Goal: Task Accomplishment & Management: Complete application form

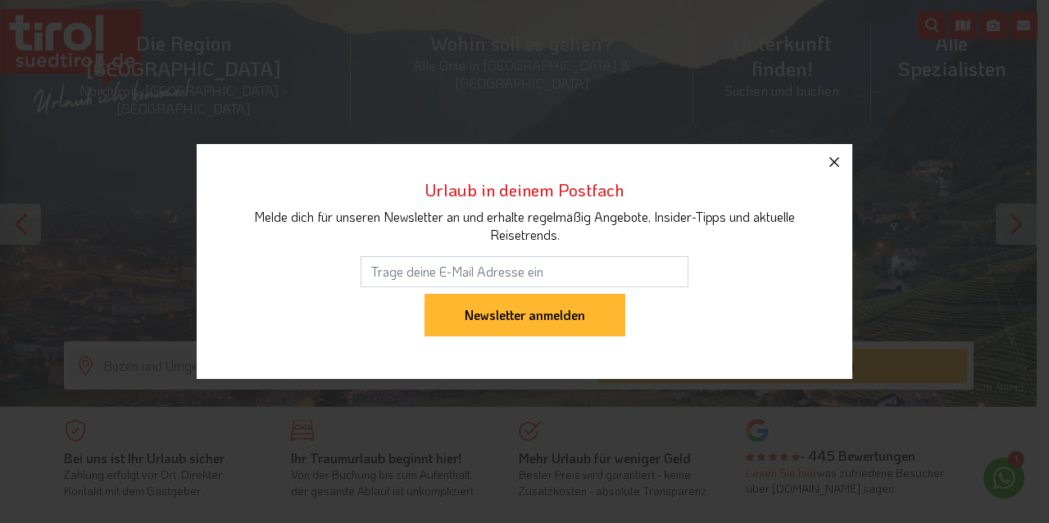
click at [841, 169] on icon "button" at bounding box center [834, 162] width 20 height 20
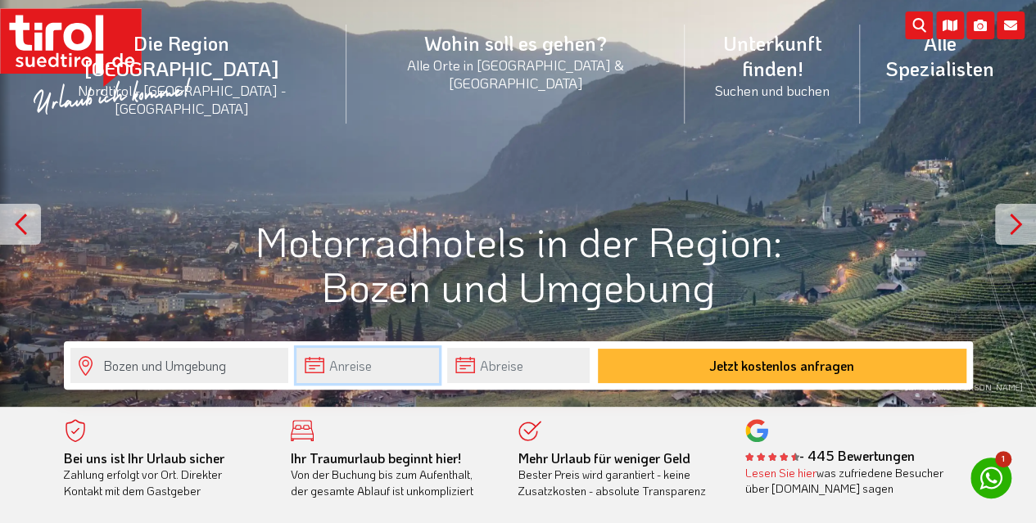
click at [371, 372] on input "text" at bounding box center [368, 365] width 143 height 35
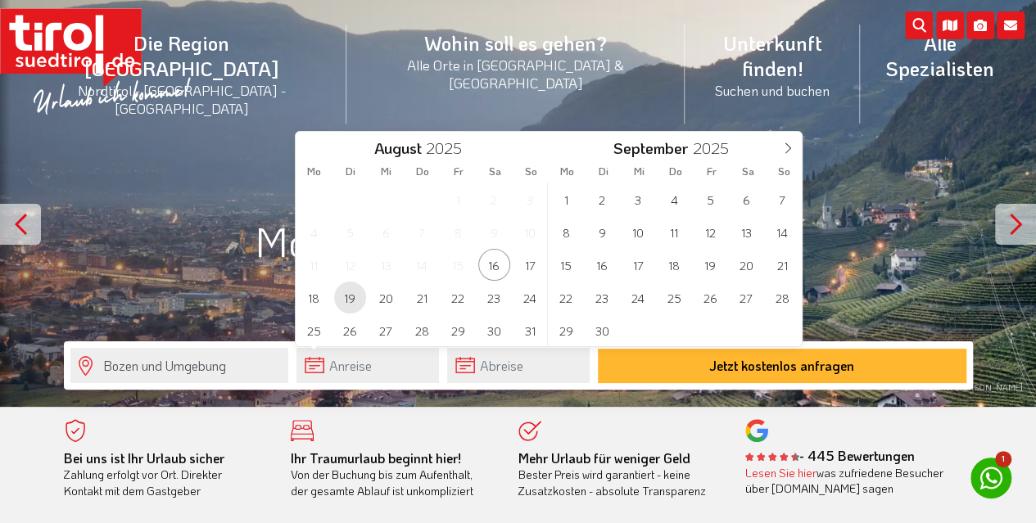
click at [350, 301] on span "19" at bounding box center [350, 298] width 32 height 32
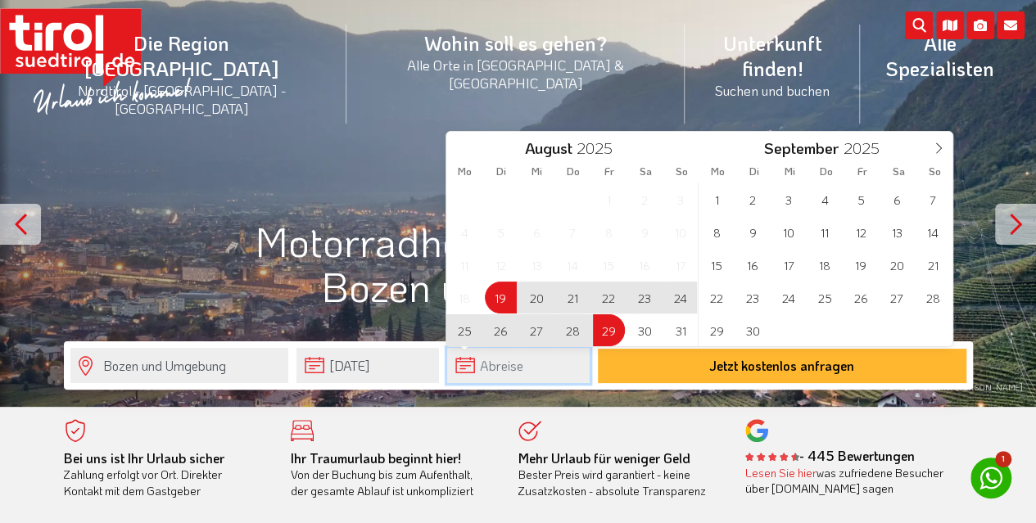
click at [491, 371] on input "text" at bounding box center [518, 365] width 143 height 35
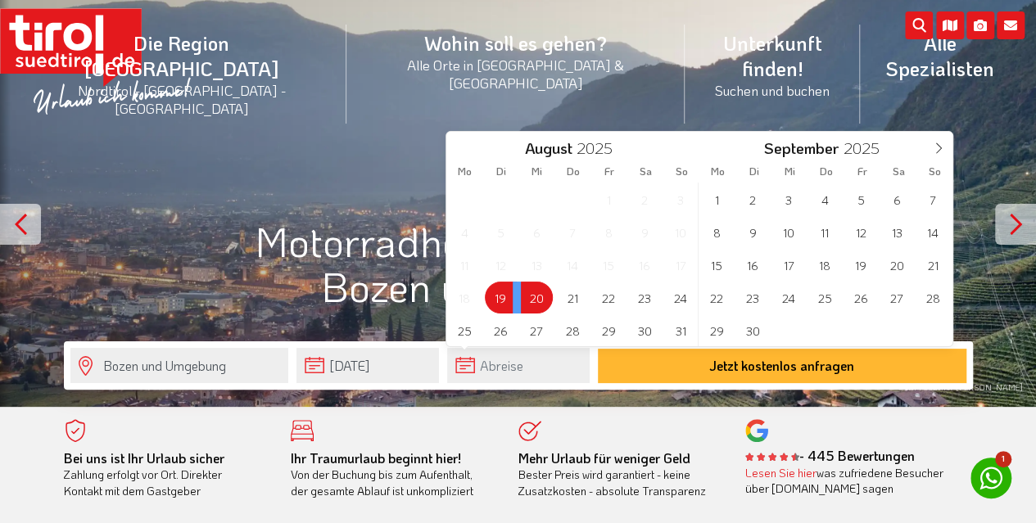
click at [539, 297] on span "20" at bounding box center [537, 298] width 32 height 32
type input "[DATE]"
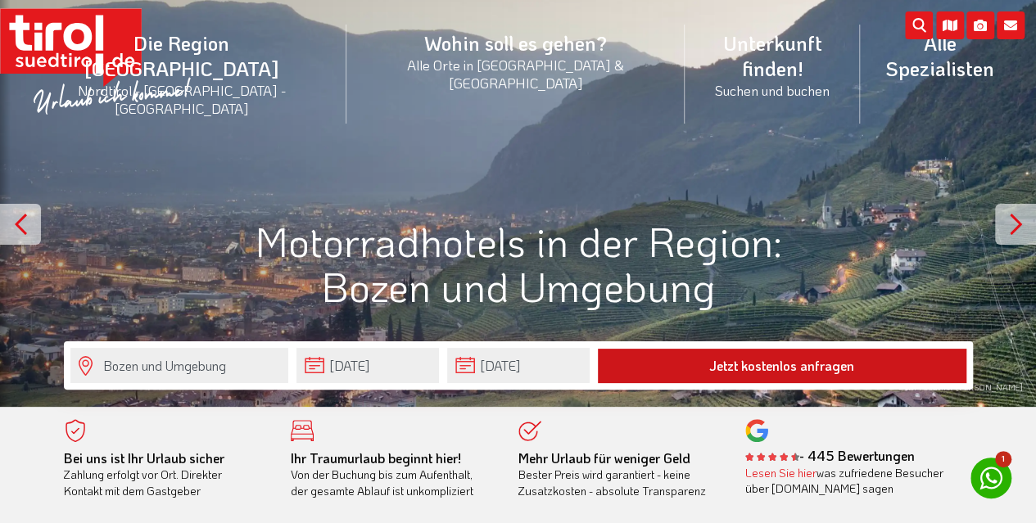
click at [778, 369] on button "Jetzt kostenlos anfragen" at bounding box center [782, 366] width 369 height 34
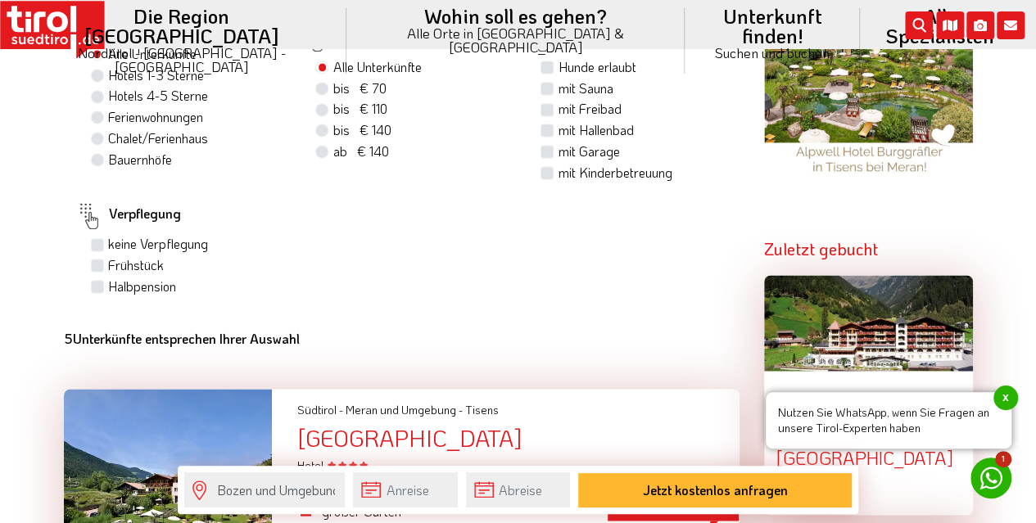
scroll to position [1147, 0]
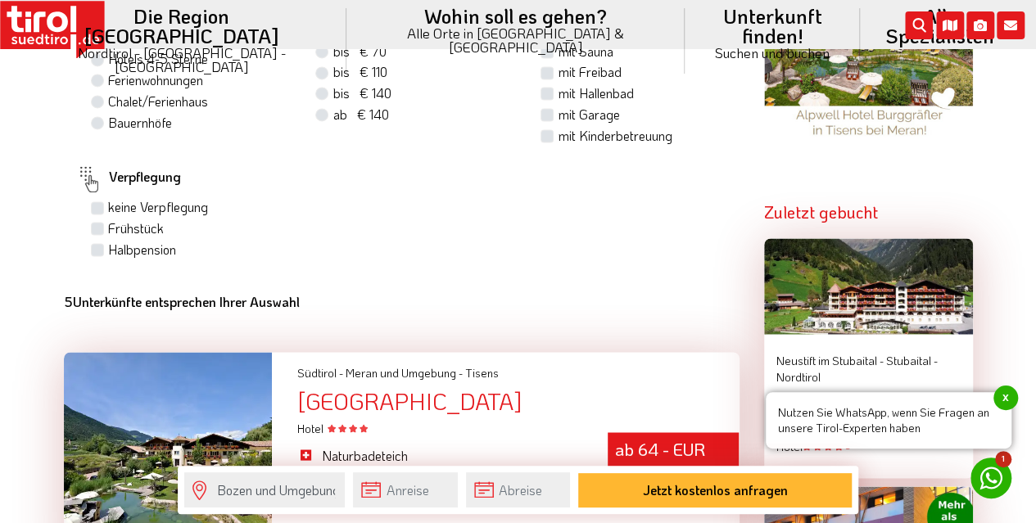
click at [1007, 399] on span "x" at bounding box center [1006, 398] width 25 height 25
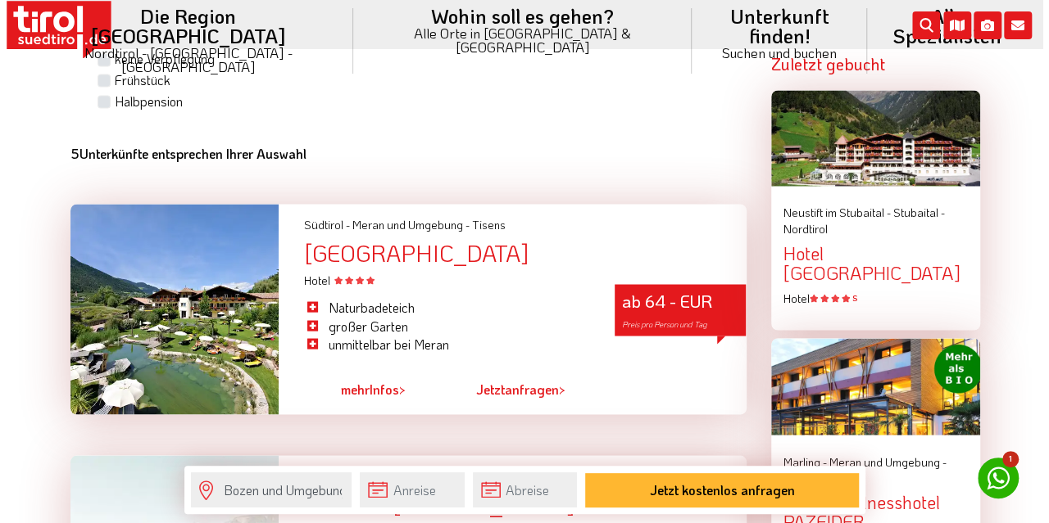
scroll to position [1311, 0]
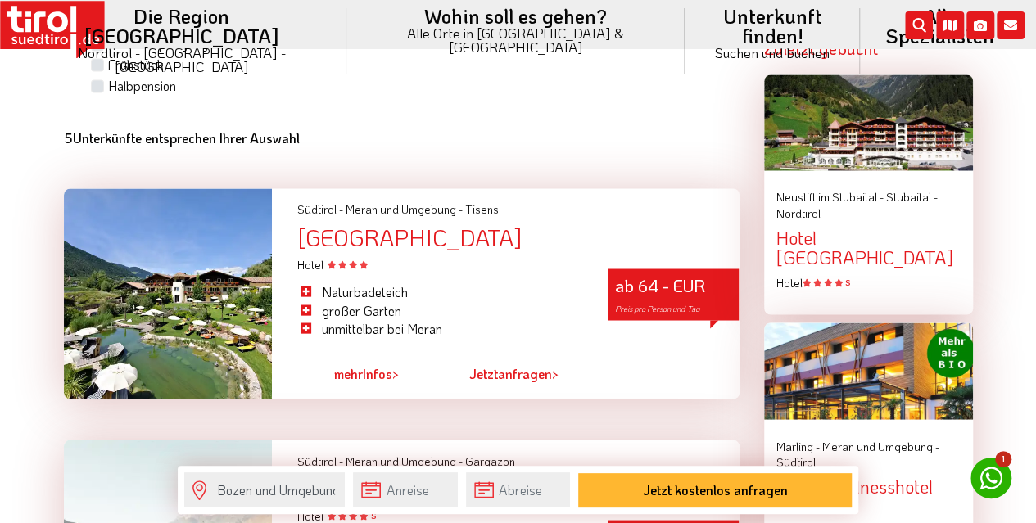
click at [514, 356] on link "Jetzt anfragen >" at bounding box center [513, 375] width 89 height 38
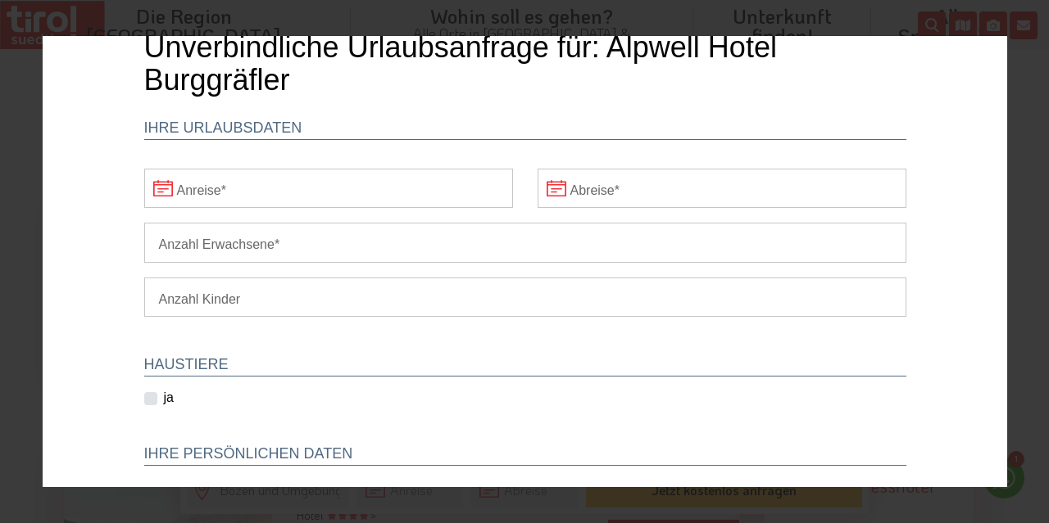
scroll to position [0, 0]
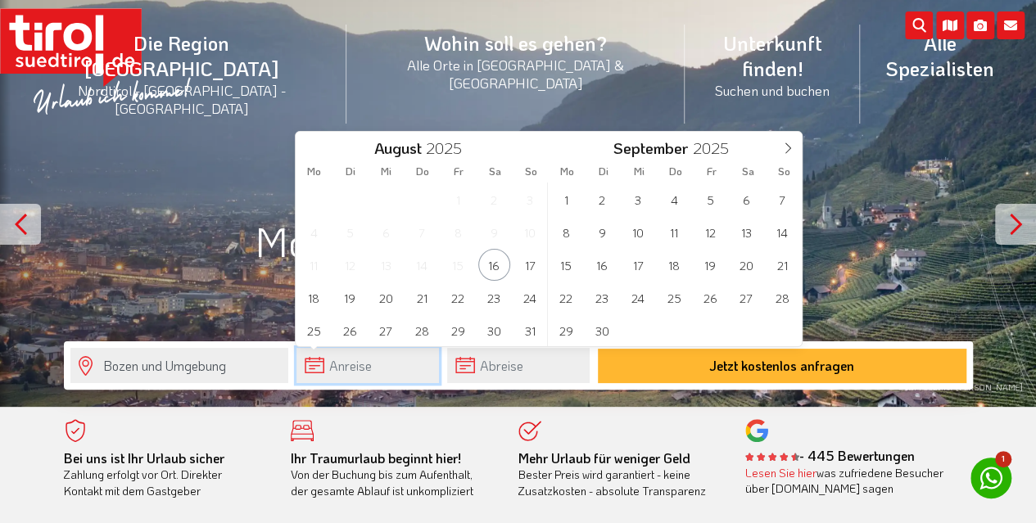
click at [350, 365] on input "text" at bounding box center [368, 365] width 143 height 35
click at [351, 304] on span "19" at bounding box center [350, 298] width 32 height 32
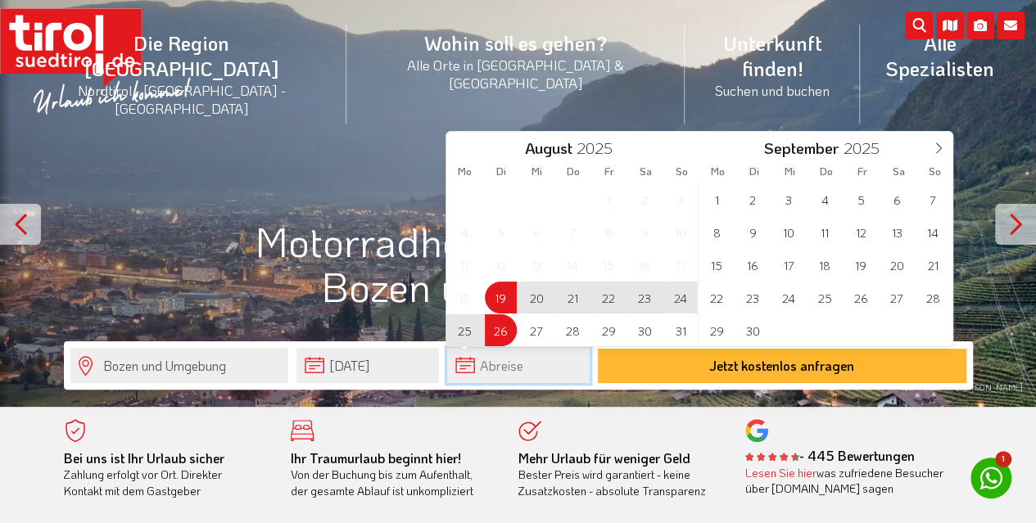
click at [485, 366] on input "text" at bounding box center [518, 365] width 143 height 35
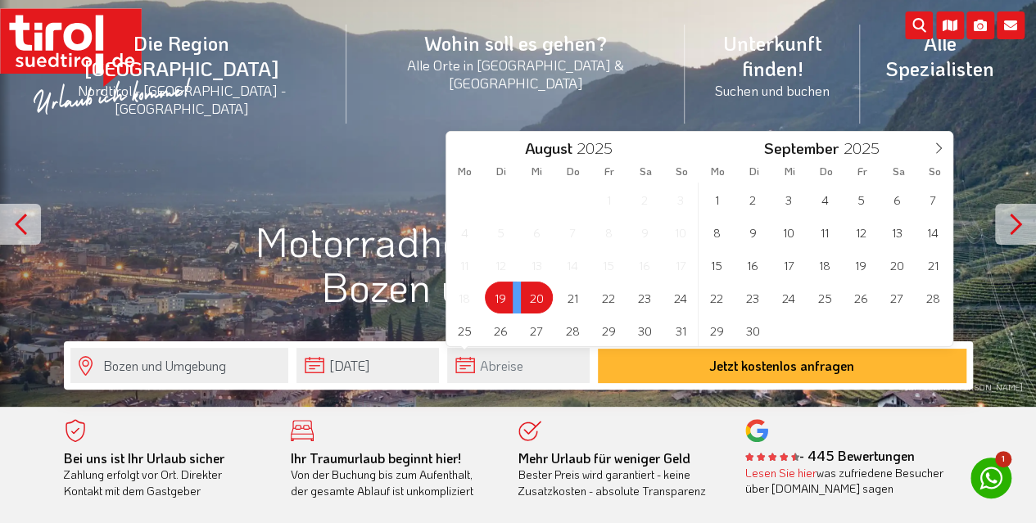
click at [529, 300] on span "20" at bounding box center [537, 298] width 32 height 32
type input "[DATE]"
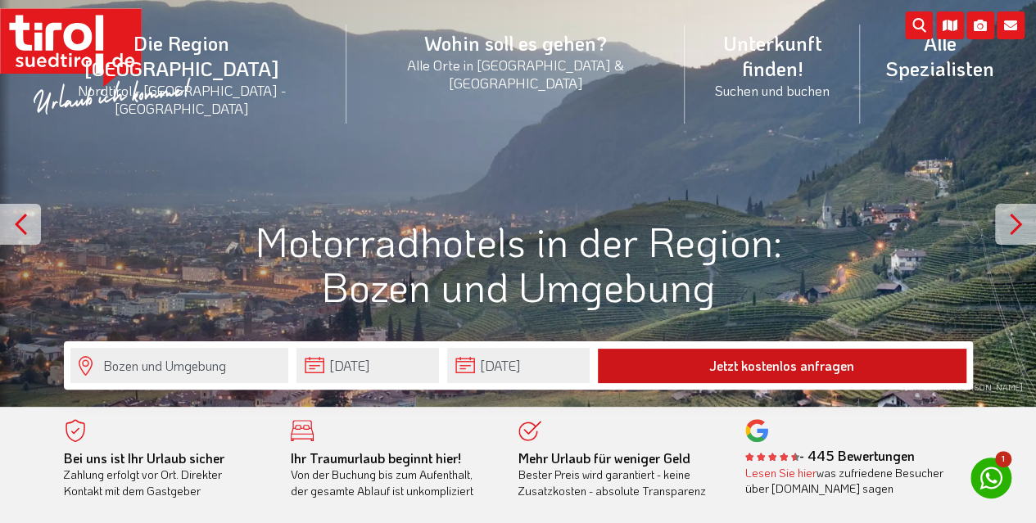
click at [720, 359] on button "Jetzt kostenlos anfragen" at bounding box center [782, 366] width 369 height 34
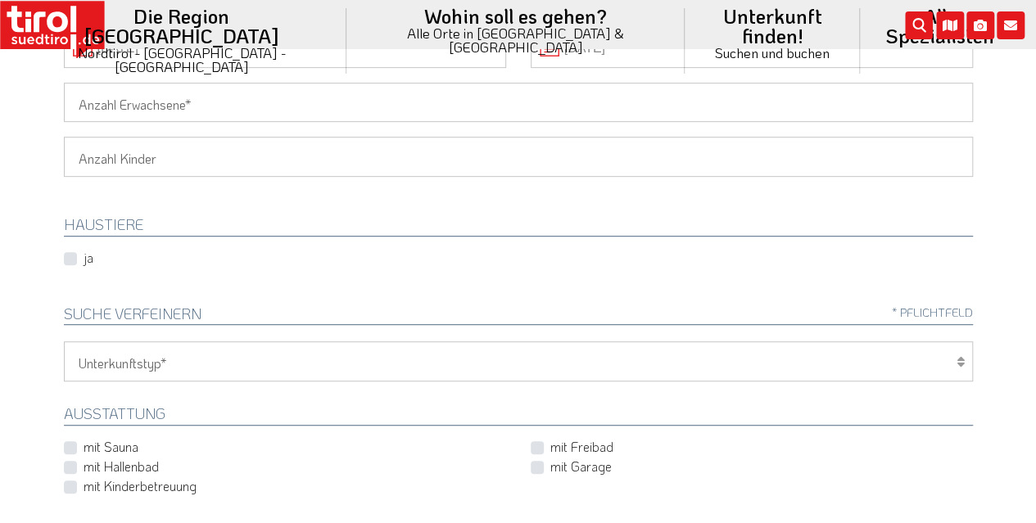
scroll to position [492, 0]
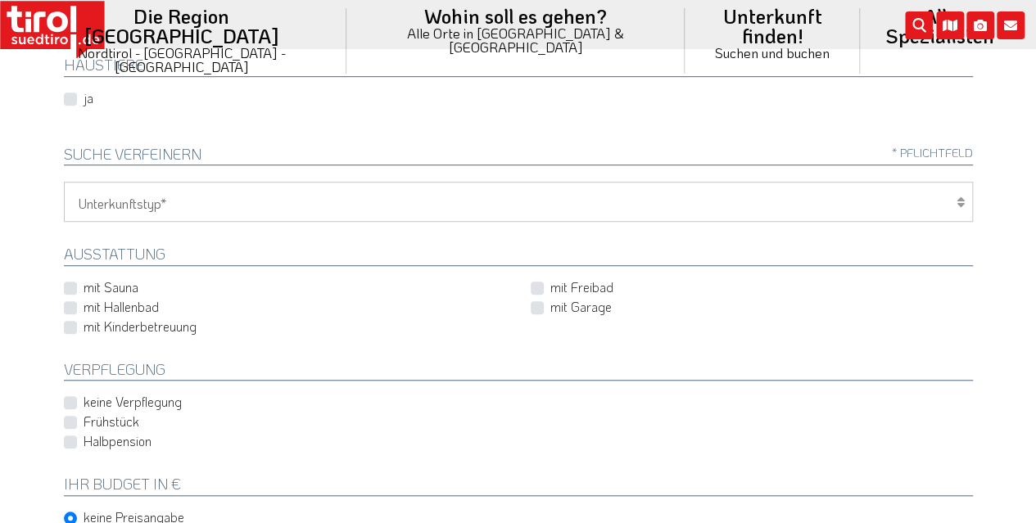
click at [960, 204] on icon at bounding box center [961, 202] width 8 height 13
click at [265, 205] on select "Hotel 1-3 Sterne Hotel 4-5 Sterne Ferienwohnung Chalet/Ferienhaus Bauernhöfe" at bounding box center [518, 201] width 909 height 39
select select "1_1-3"
click at [64, 182] on select "Hotel 1-3 Sterne Hotel 4-5 Sterne Ferienwohnung Chalet/Ferienhaus Bauernhöfe" at bounding box center [518, 201] width 909 height 39
click at [551, 307] on label "mit Garage" at bounding box center [581, 307] width 61 height 18
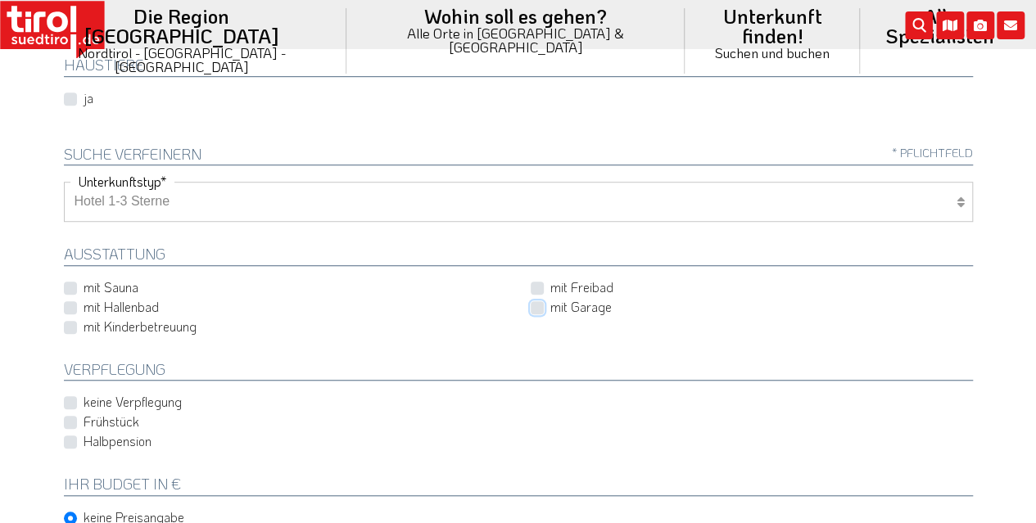
click at [551, 307] on input "mit Garage" at bounding box center [755, 306] width 442 height 11
checkbox input "true"
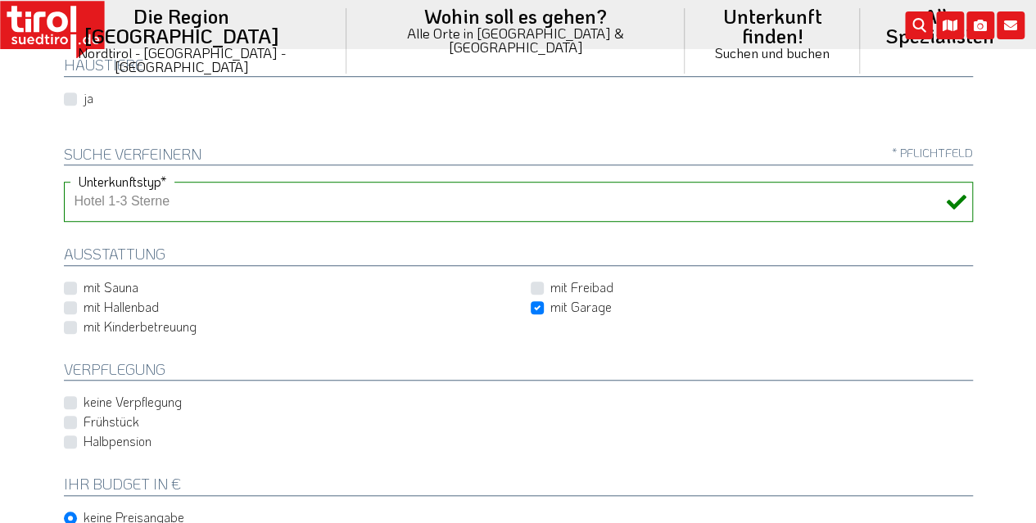
click at [84, 422] on label "Frühstück" at bounding box center [112, 422] width 56 height 18
click at [69, 422] on input "Frühstück" at bounding box center [521, 422] width 909 height 11
checkbox input "true"
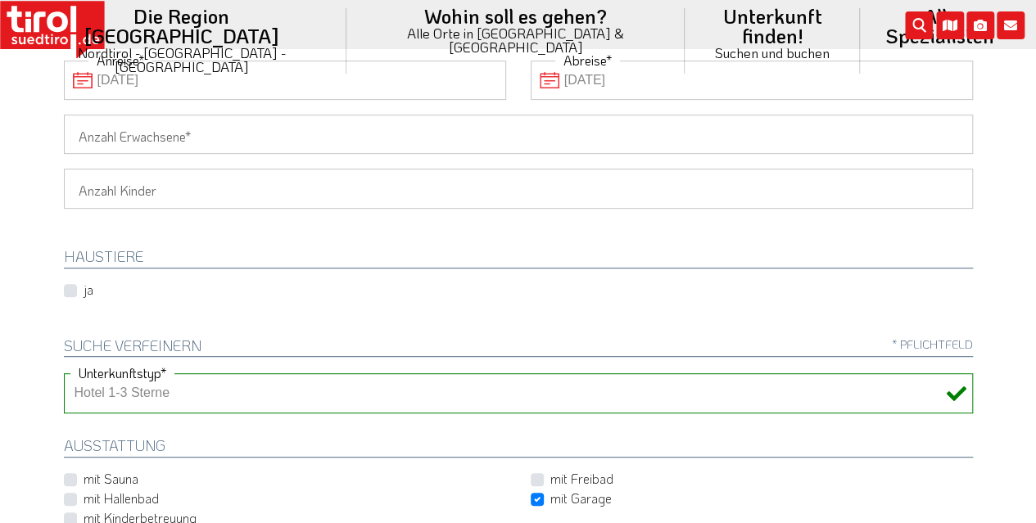
scroll to position [246, 0]
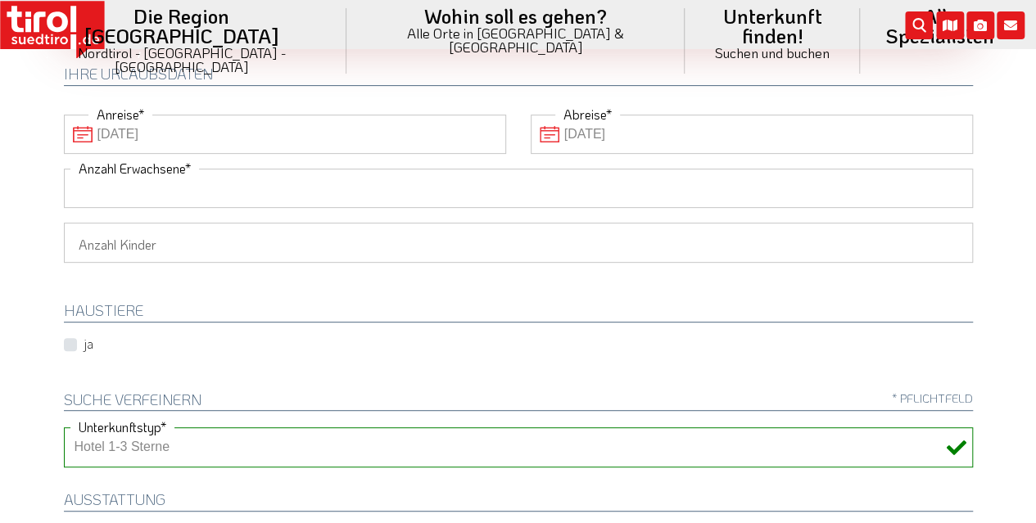
click at [339, 188] on input "Anzahl Erwachsene" at bounding box center [518, 188] width 909 height 39
type input "2"
click at [185, 246] on select "1 2 3 4 5 6" at bounding box center [518, 242] width 909 height 39
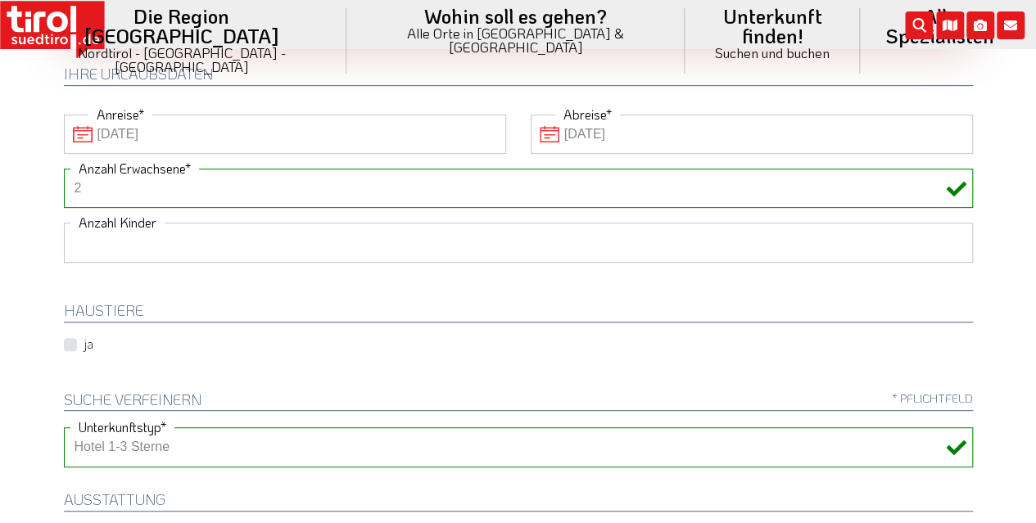
click at [64, 223] on select "1 2 3 4 5 6" at bounding box center [518, 242] width 909 height 39
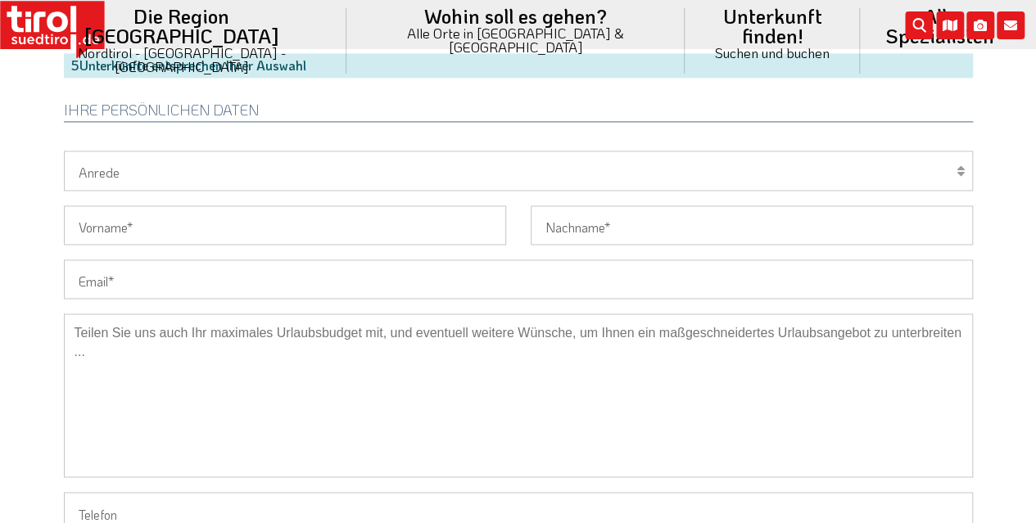
scroll to position [901, 0]
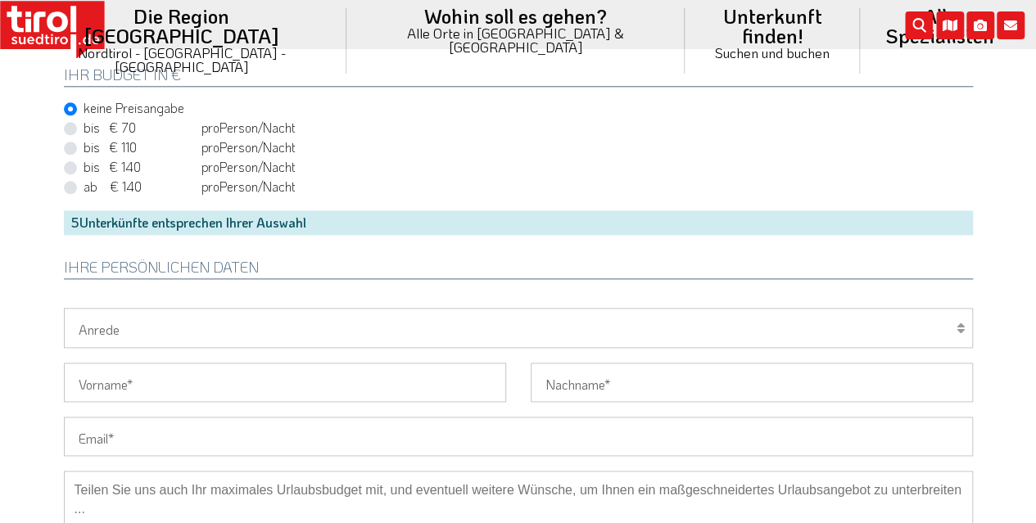
click at [229, 322] on select "Herr Frau Familie" at bounding box center [518, 327] width 909 height 39
select select "Frau"
click at [64, 308] on select "Herr Frau Familie" at bounding box center [518, 327] width 909 height 39
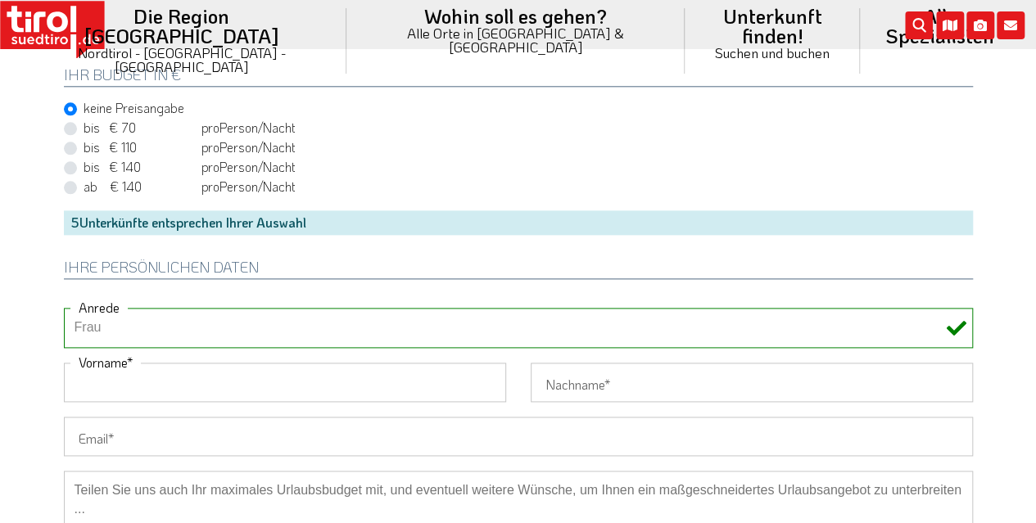
click at [157, 383] on input "Vorname" at bounding box center [285, 382] width 442 height 39
type input "Evelin"
click at [596, 386] on input "Nachname" at bounding box center [752, 382] width 442 height 39
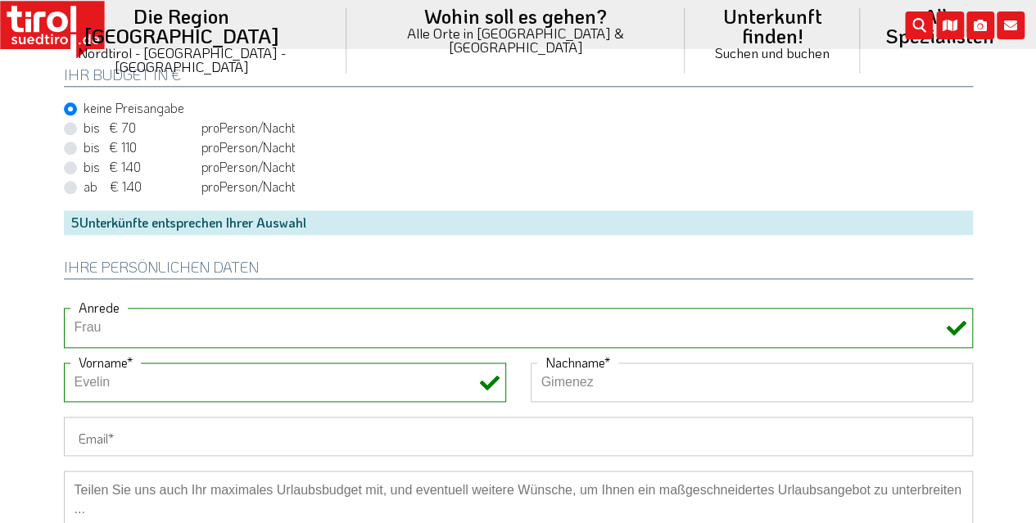
type input "Gimenez"
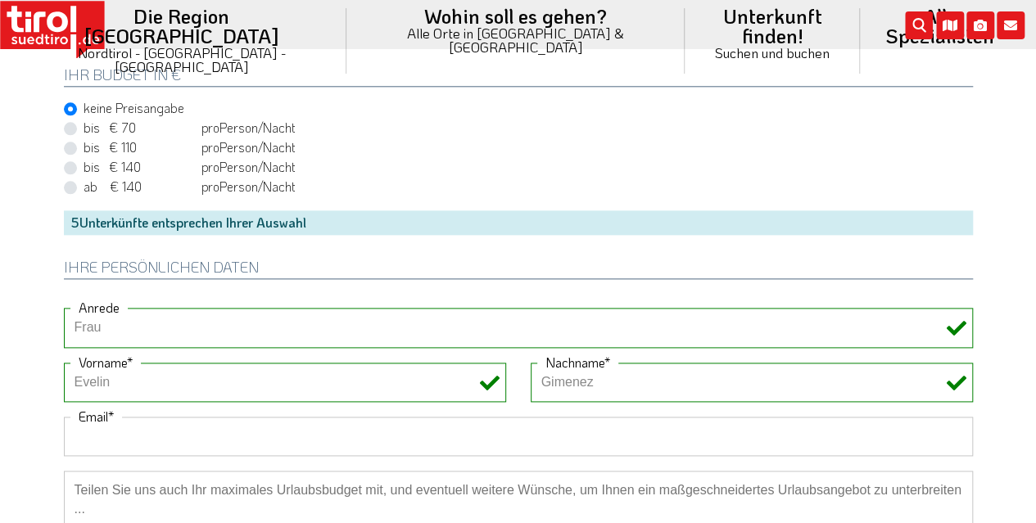
click at [230, 422] on input "Email" at bounding box center [518, 436] width 909 height 39
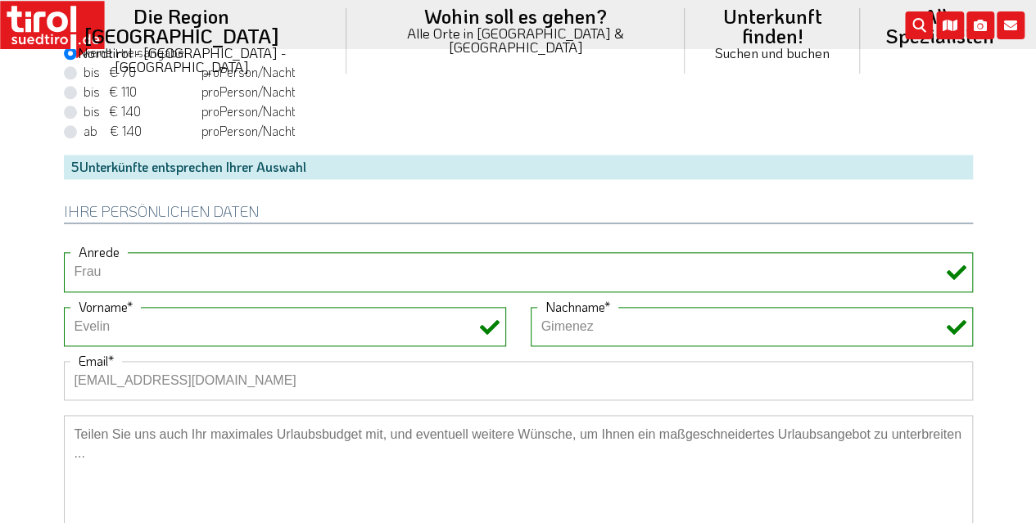
scroll to position [983, 0]
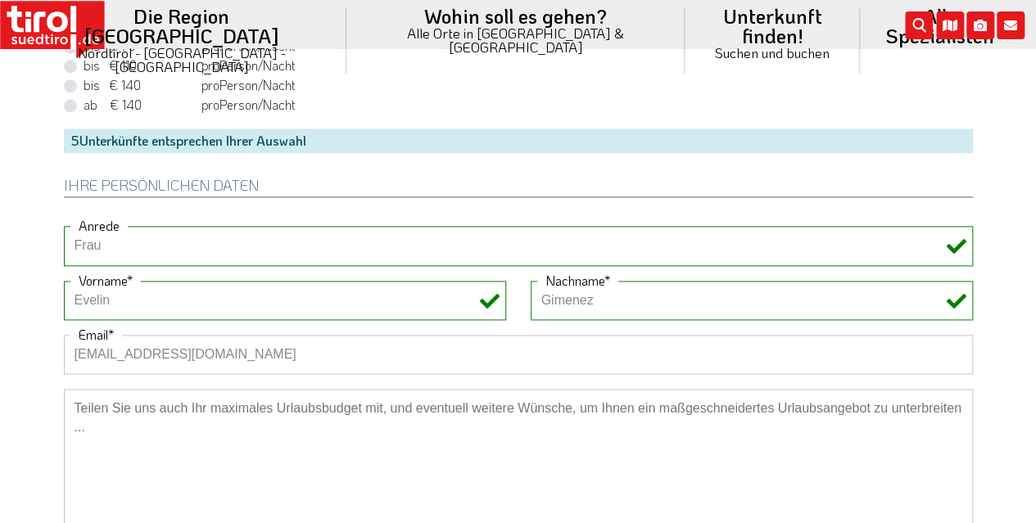
type input "mausgimenez@gmail.com"
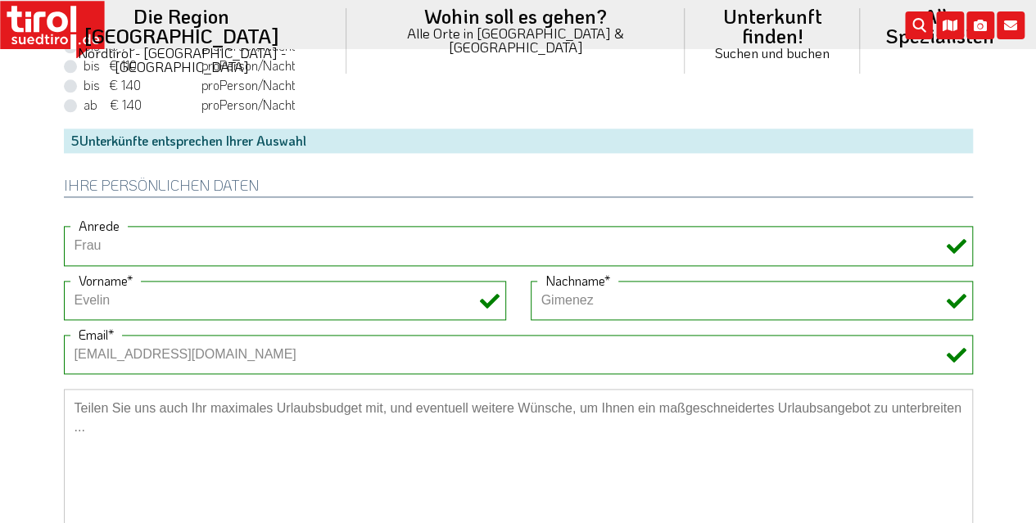
click at [234, 421] on textarea at bounding box center [518, 471] width 909 height 164
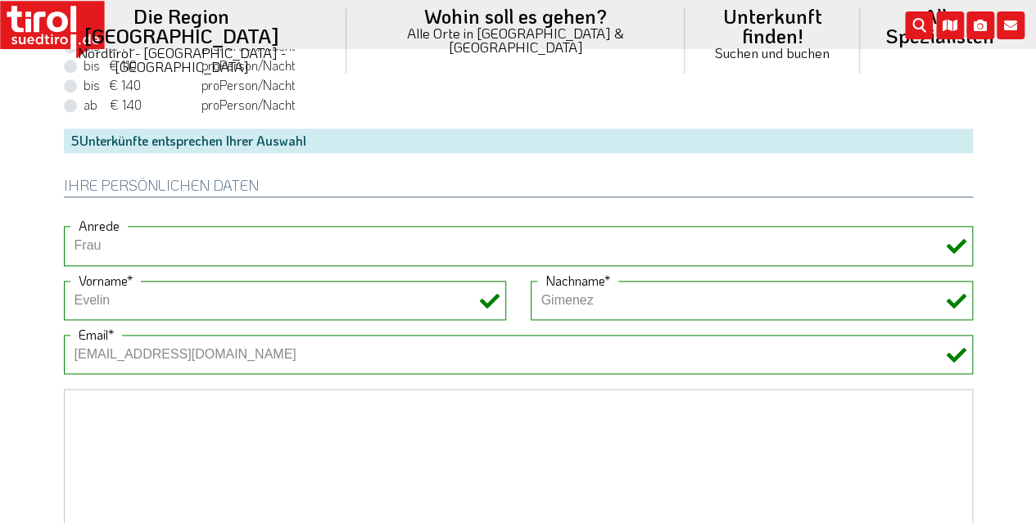
click at [279, 338] on input "mausgimenez@gmail.com" at bounding box center [518, 354] width 909 height 39
click at [206, 417] on textarea at bounding box center [518, 471] width 909 height 164
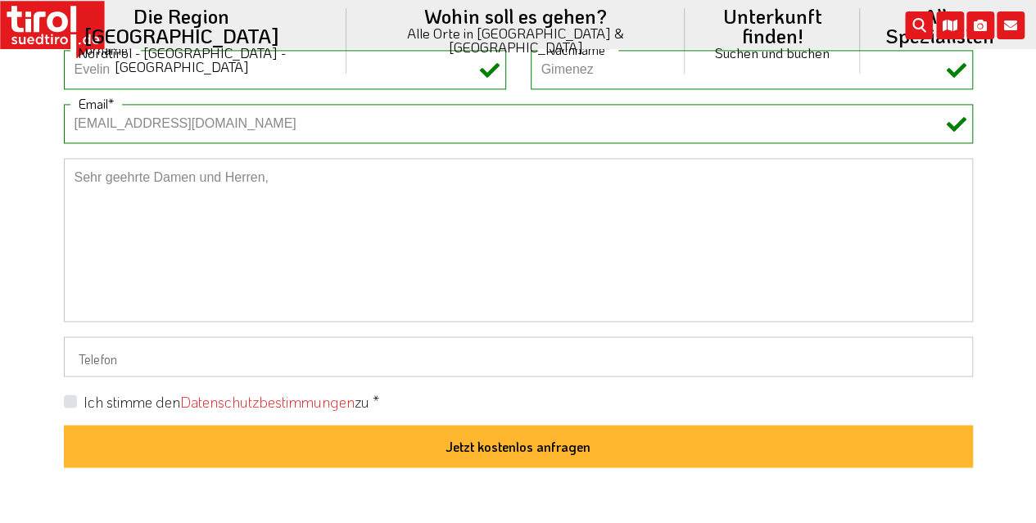
scroll to position [1238, 0]
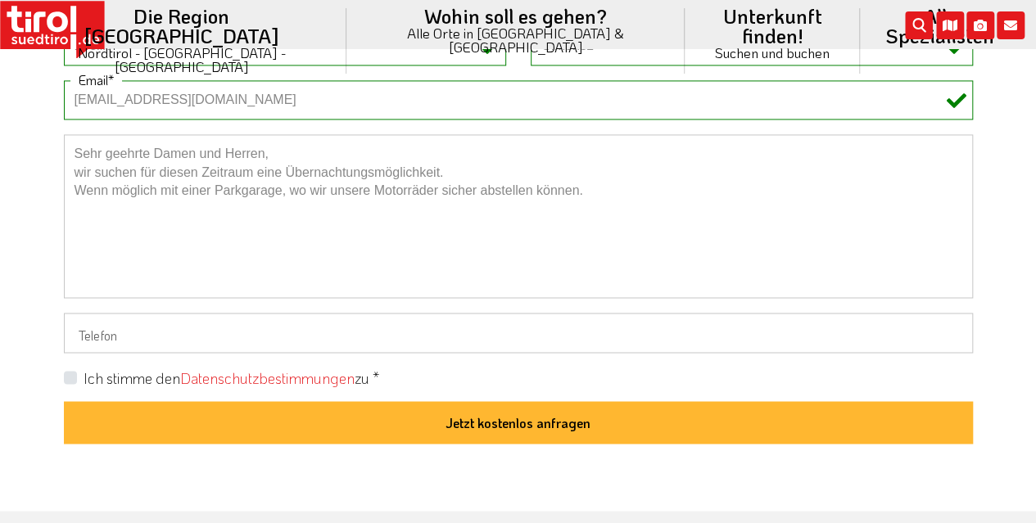
click at [485, 169] on textarea "Sehr geehrte Damen und Herren, wir suchen für diesen Zeitraum eine Übernachtung…" at bounding box center [518, 216] width 909 height 164
click at [587, 184] on textarea "Sehr geehrte Damen und Herren, wir suchen für diesen Zeitraum eine Übernachtung…" at bounding box center [518, 216] width 909 height 164
type textarea "Sehr geehrte Damen und Herren, wir suchen für diesen Zeitraum eine Übernachtung…"
click at [244, 336] on input "Telefon" at bounding box center [518, 332] width 909 height 39
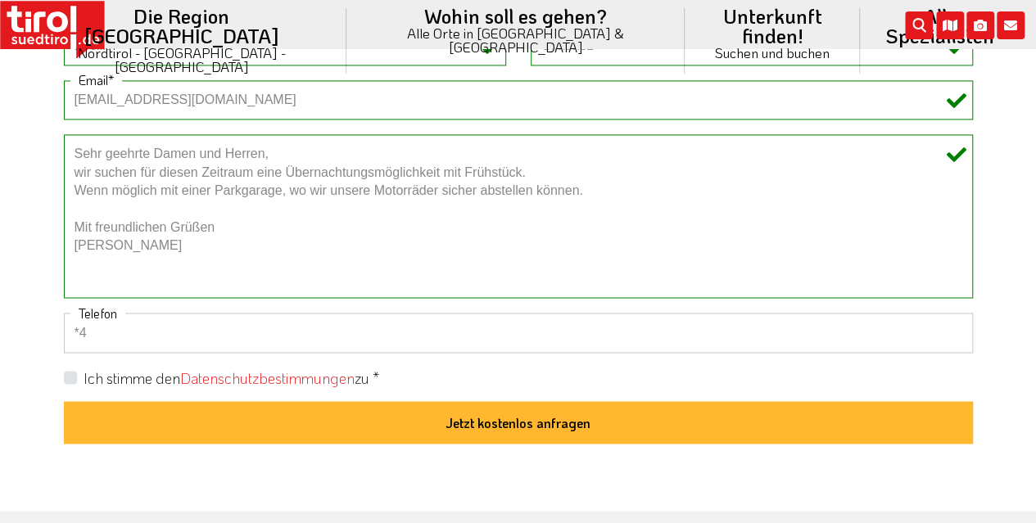
type input "*"
type input "+49 1575 2485465"
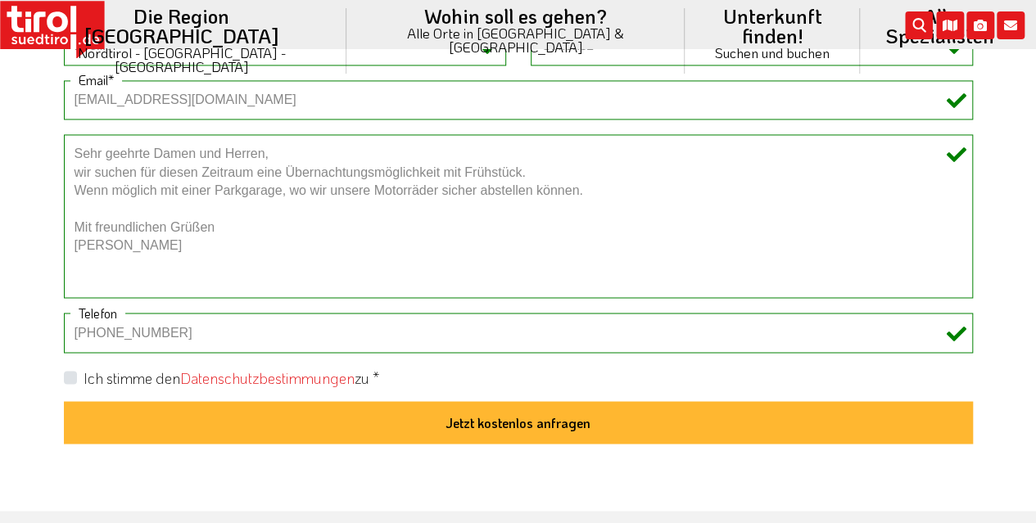
click at [84, 371] on label "Ich stimme den Datenschutzbestimmungen zu *" at bounding box center [232, 378] width 296 height 20
click at [72, 372] on input "Ich stimme den Datenschutzbestimmungen zu *" at bounding box center [521, 377] width 909 height 11
checkbox input "true"
click at [526, 418] on button "Jetzt kostenlos anfragen" at bounding box center [518, 422] width 909 height 43
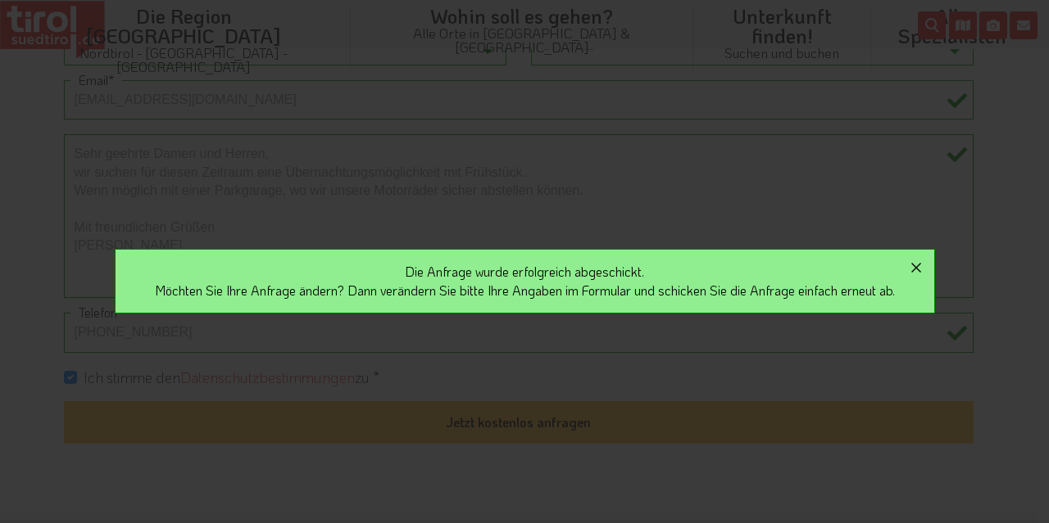
click at [918, 266] on icon "button" at bounding box center [916, 268] width 20 height 20
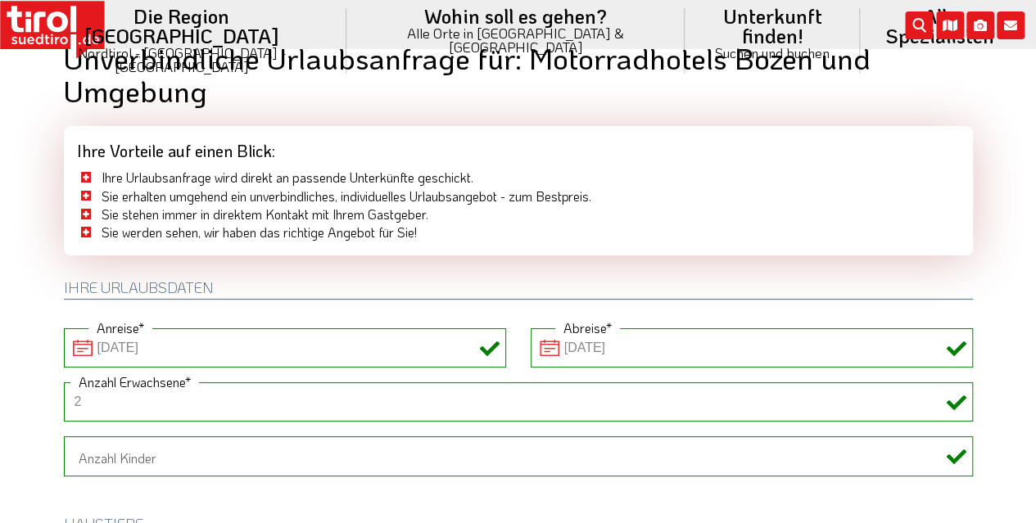
scroll to position [0, 0]
